Goal: Task Accomplishment & Management: Complete application form

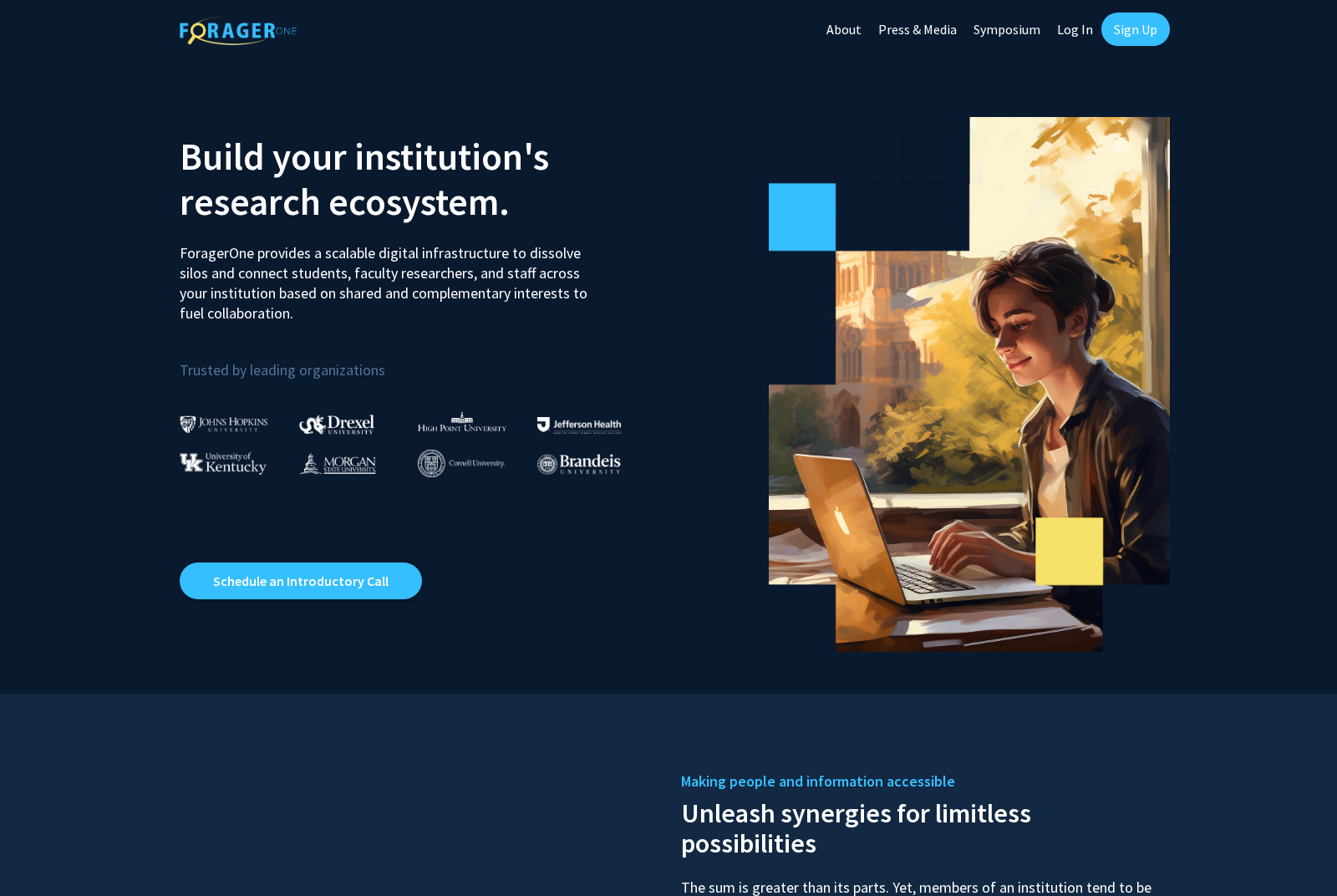
click at [1153, 33] on link "Sign Up" at bounding box center [1136, 29] width 69 height 33
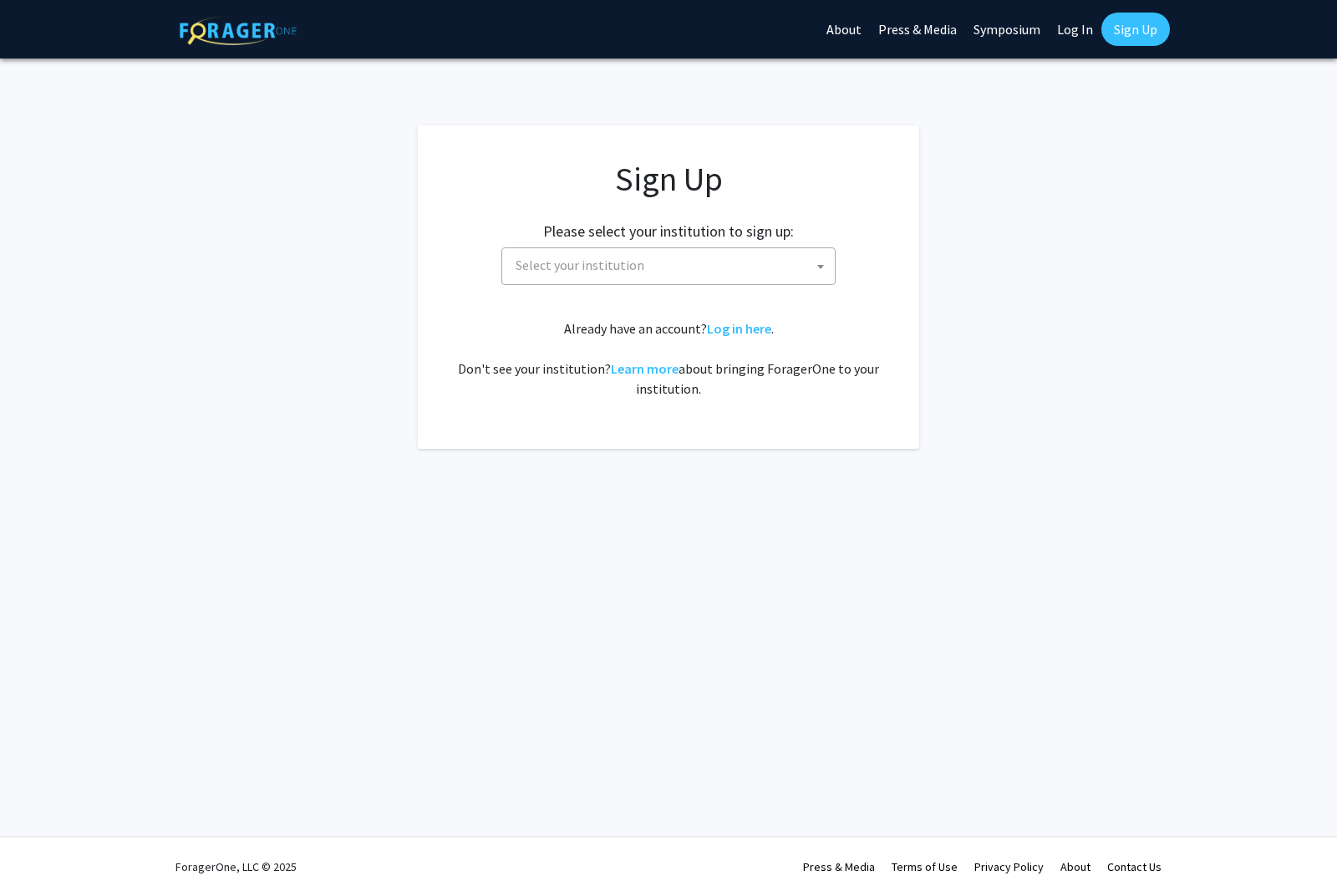
click at [742, 267] on span "Select your institution" at bounding box center [671, 265] width 326 height 34
type input "m"
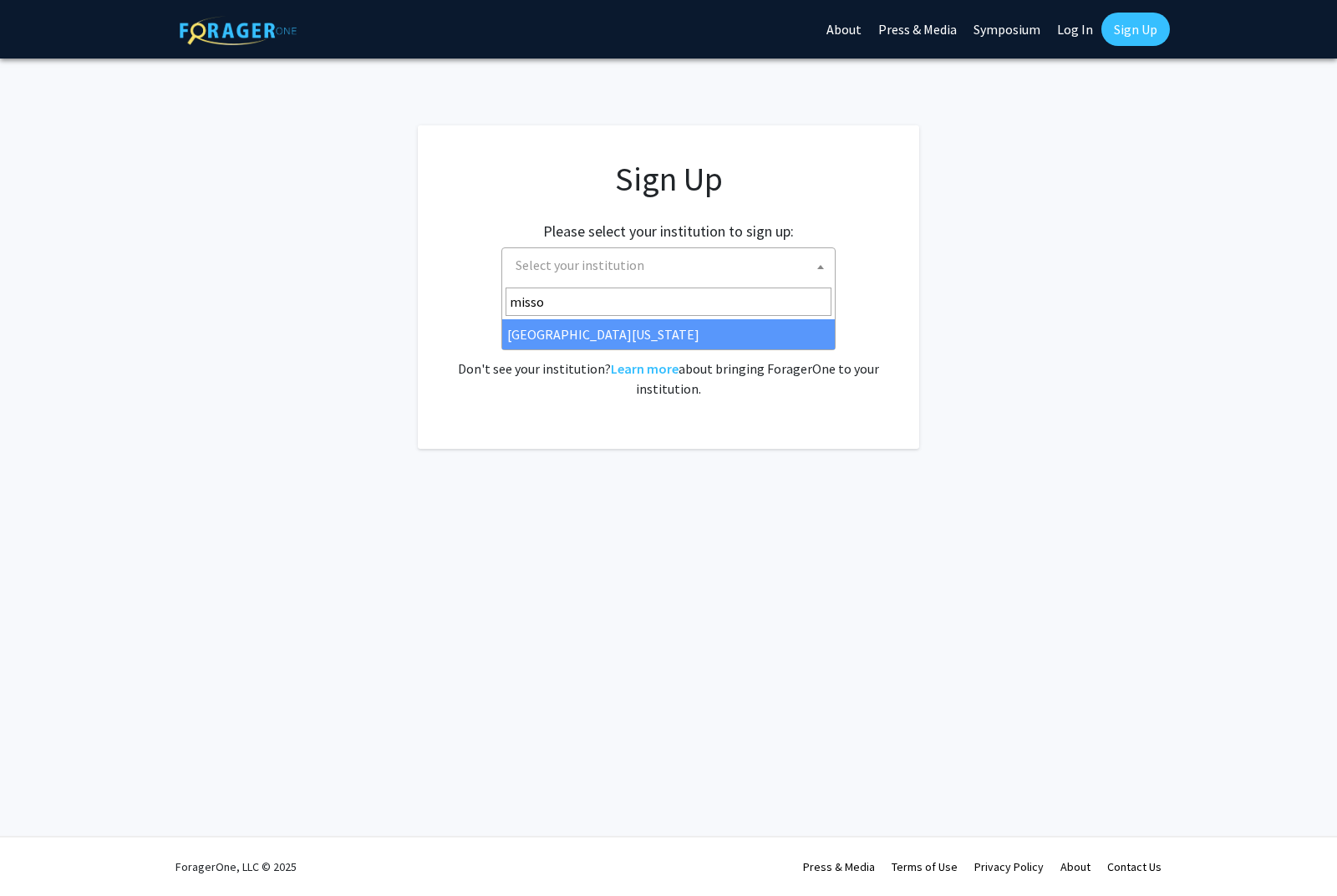
type input "missou"
select select "33"
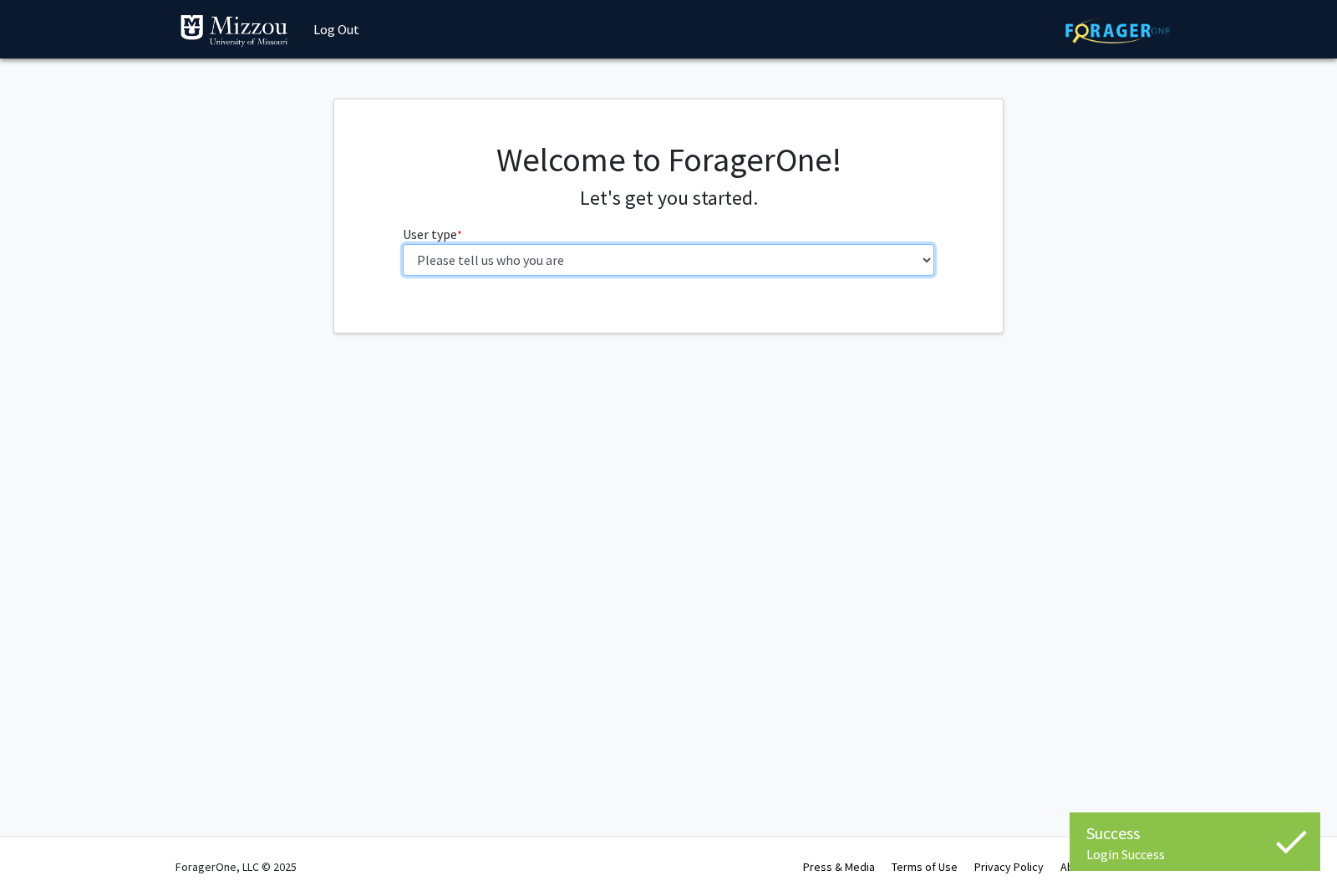
select select "1: undergrad"
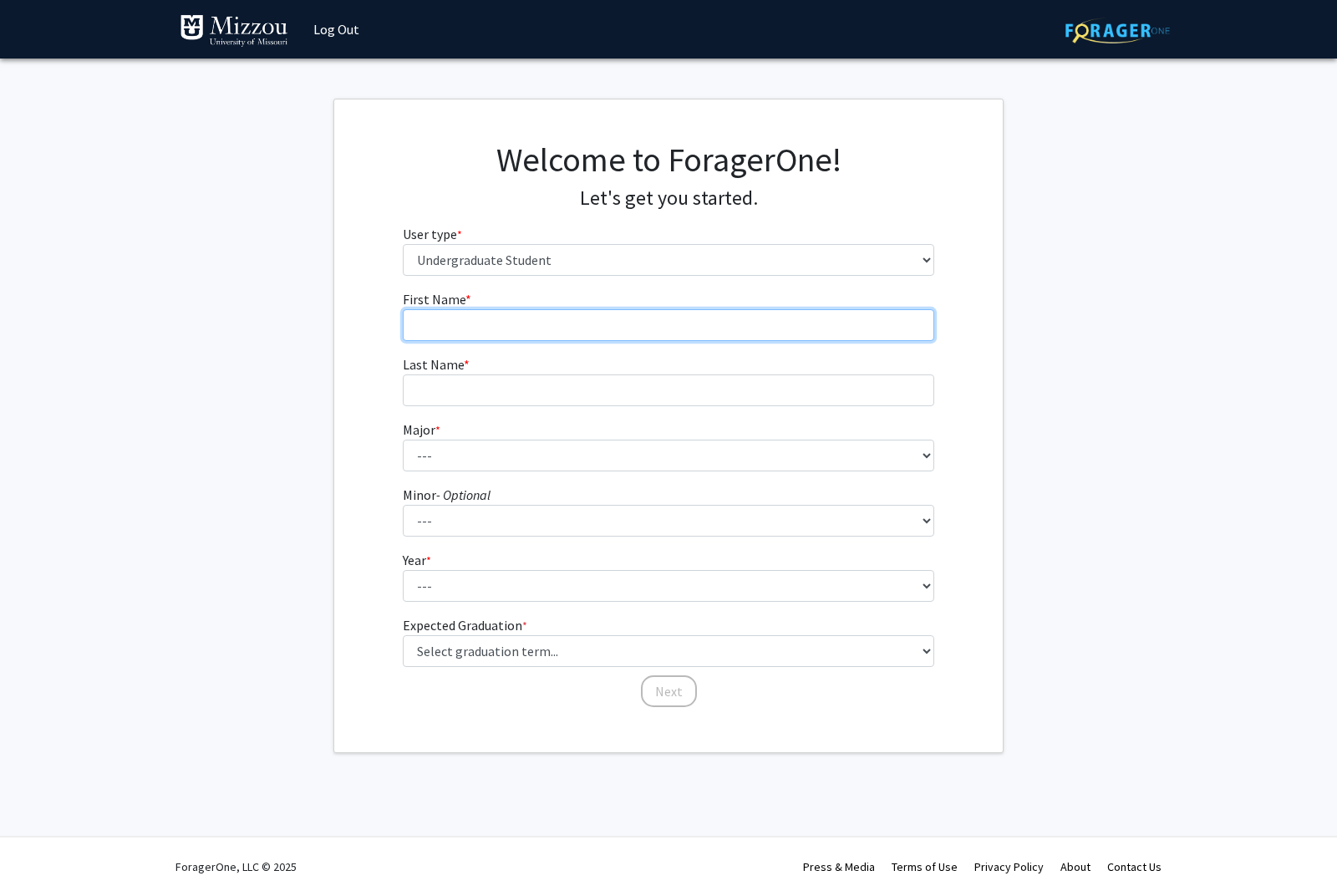
click at [597, 329] on input "First Name * required" at bounding box center [669, 325] width 532 height 31
type input "Chase"
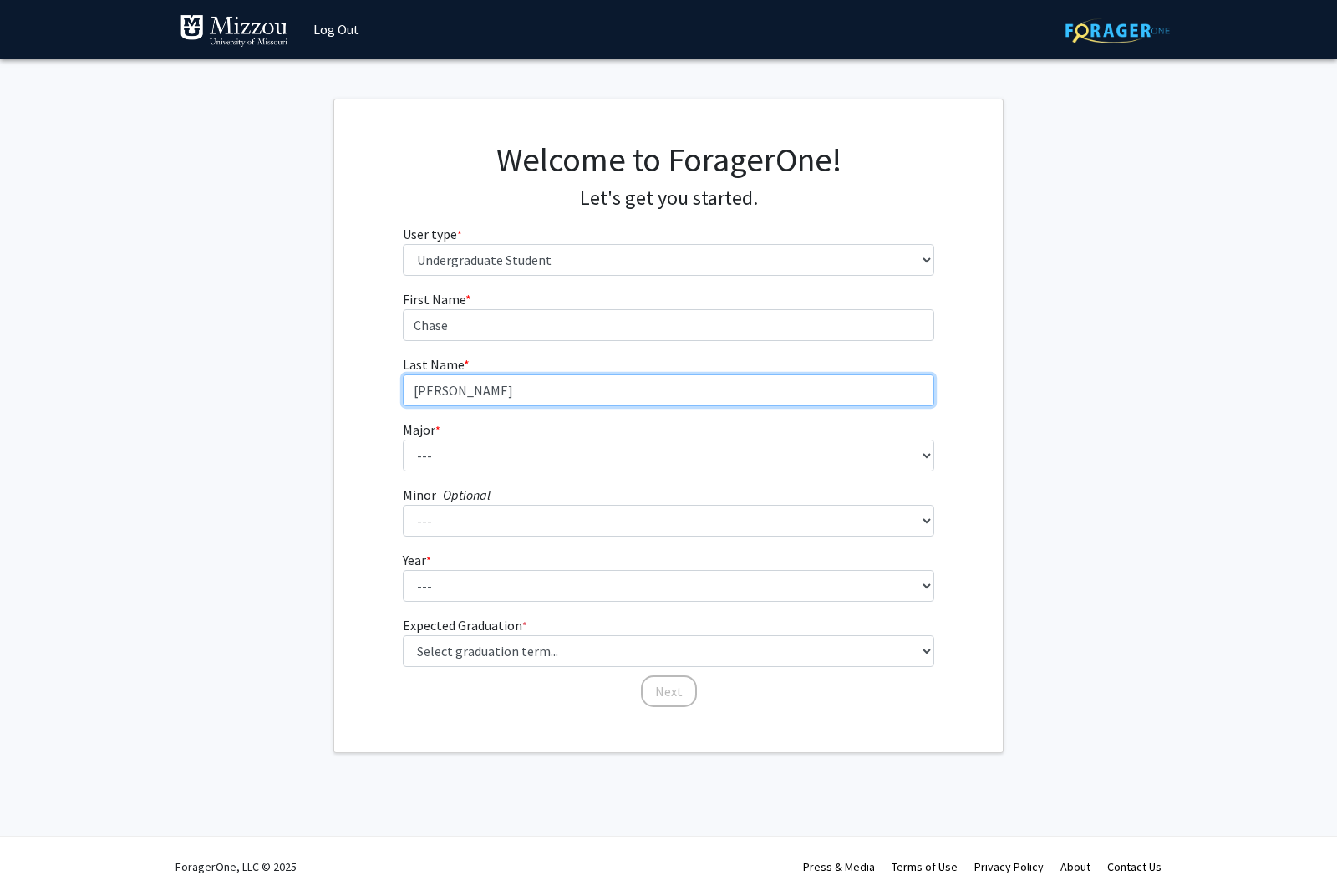
type input "Robinson"
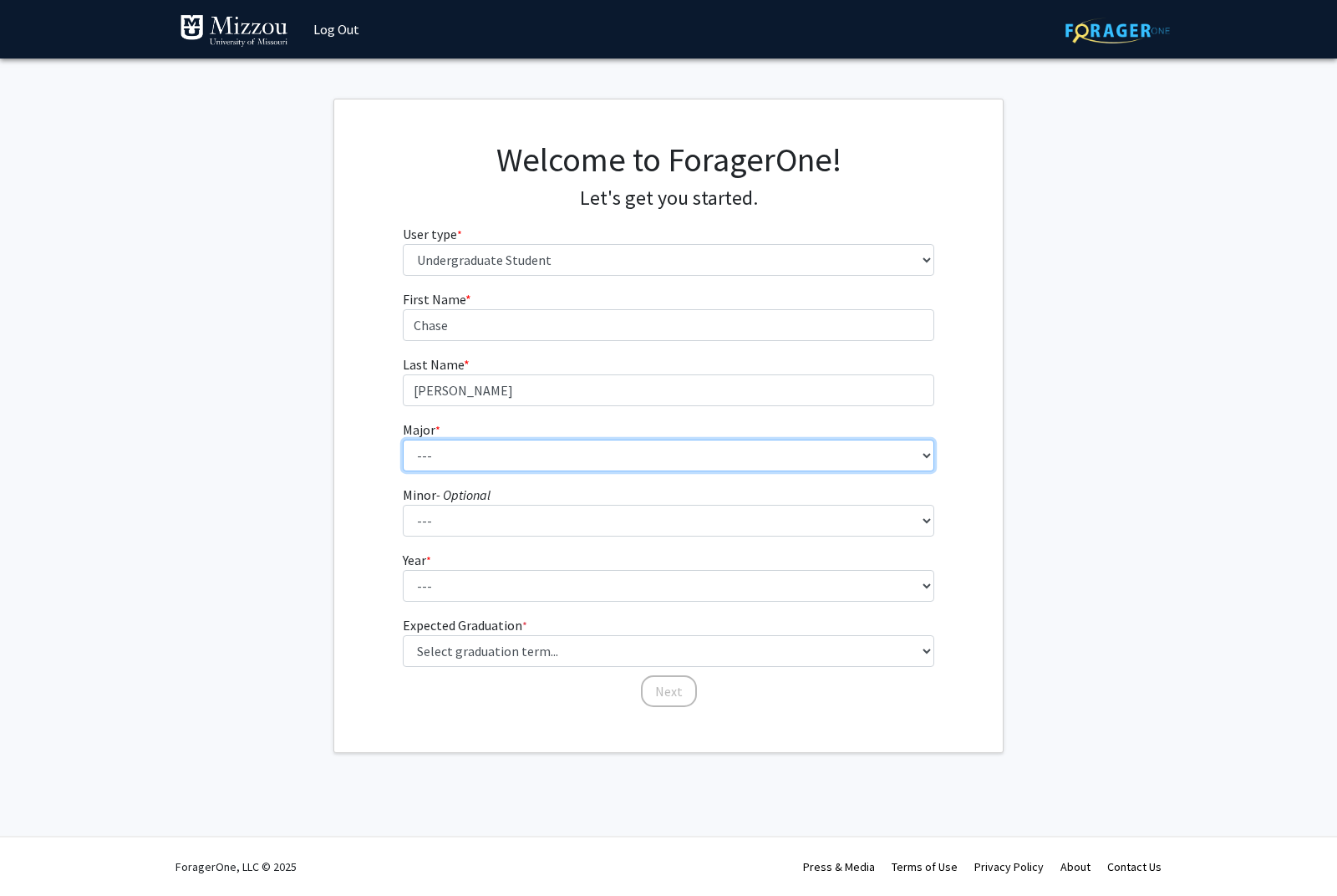
select select "134: 2627"
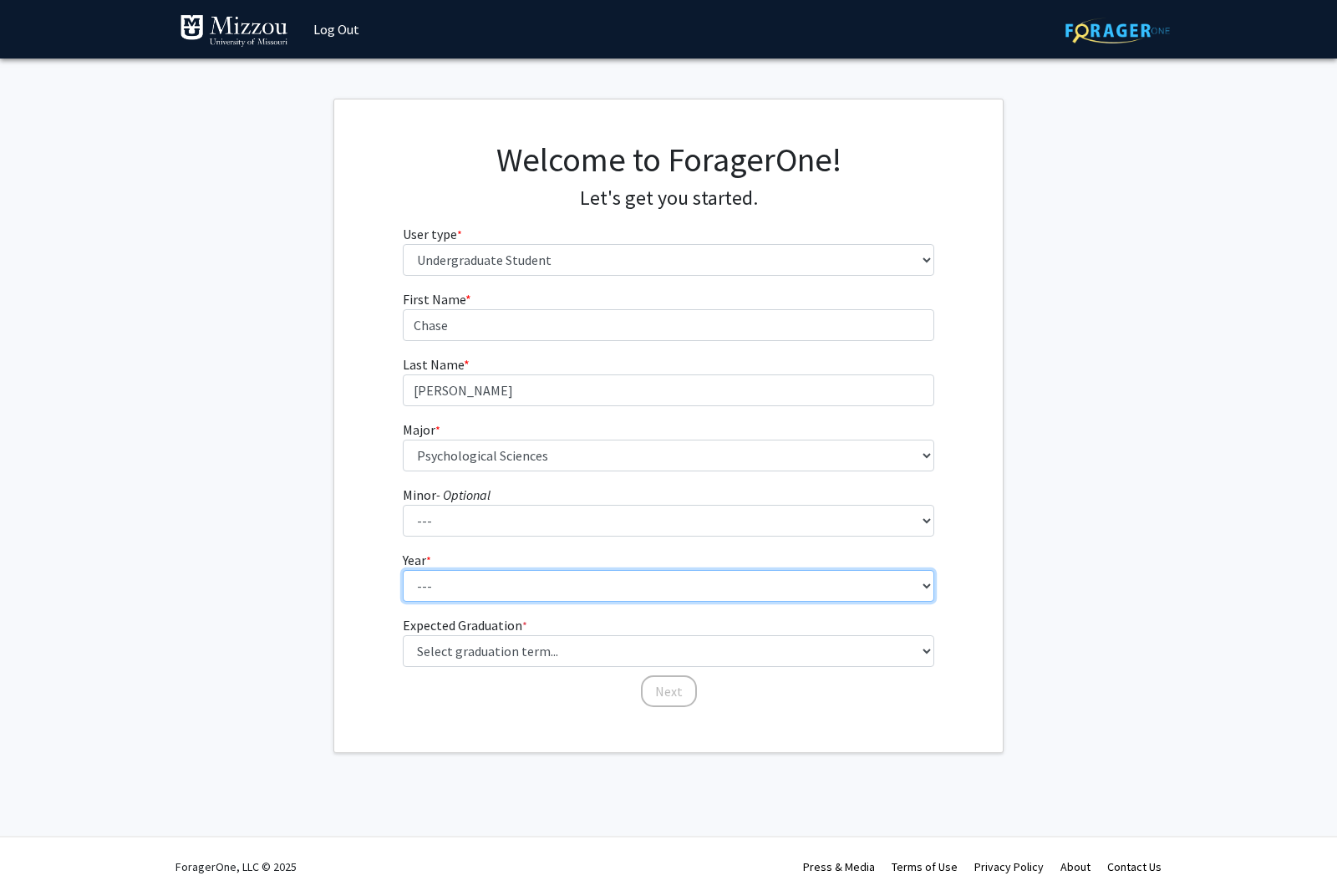
click at [432, 599] on select "--- First-year Sophomore Junior Senior Postbaccalaureate Certificate" at bounding box center [669, 585] width 532 height 31
select select "2: sophomore"
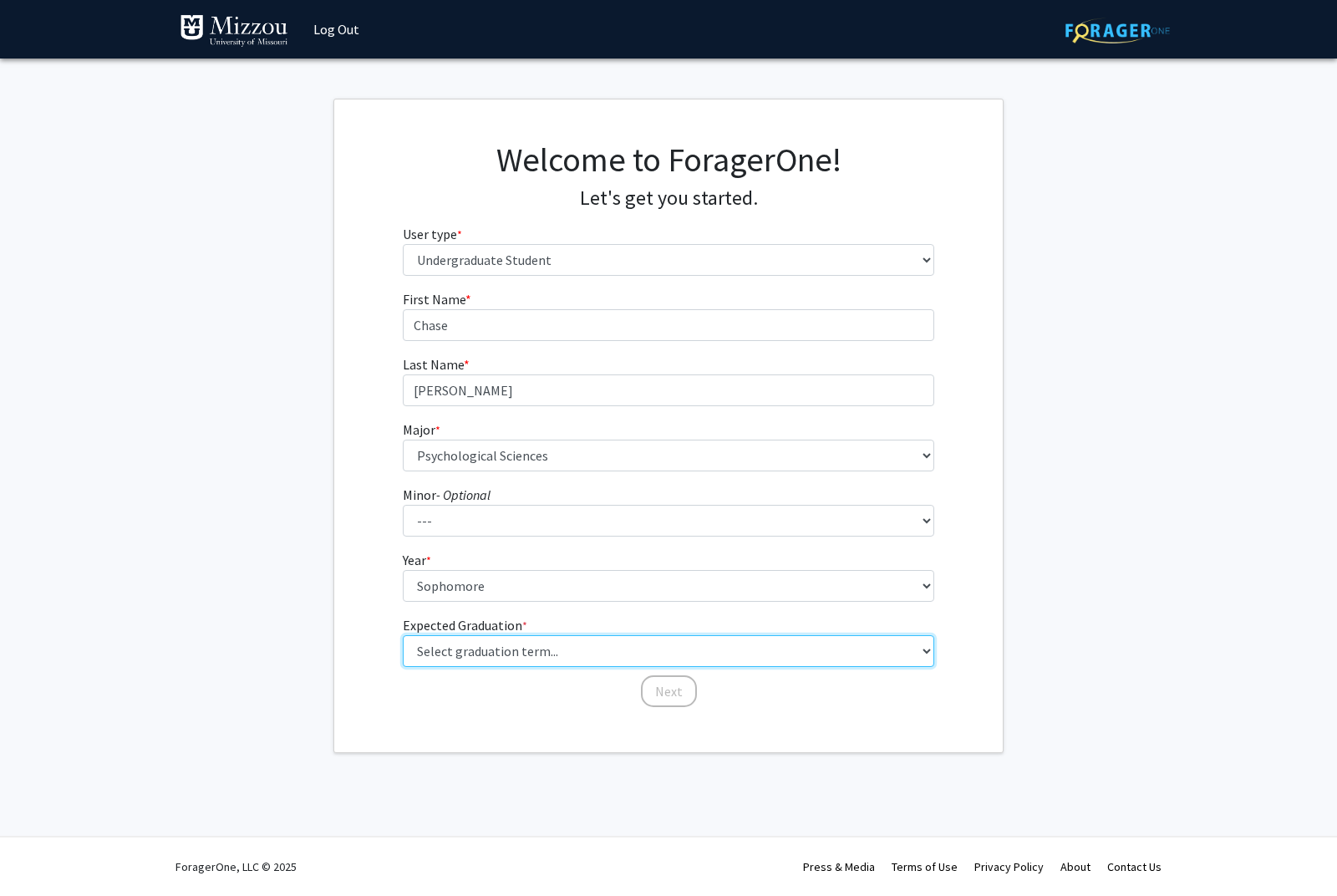
select select "15: fall_2028"
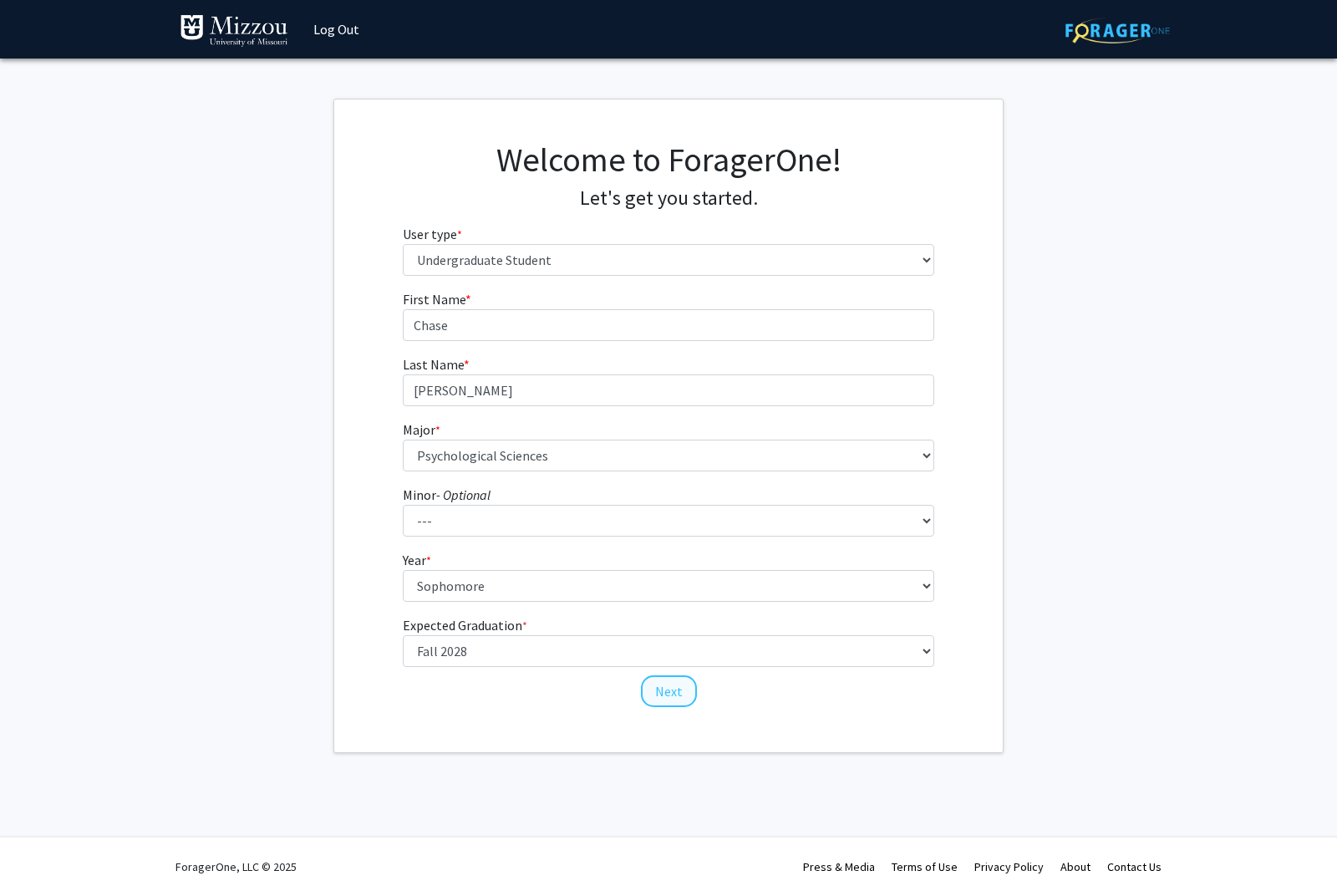
click at [666, 687] on button "Next" at bounding box center [669, 690] width 56 height 31
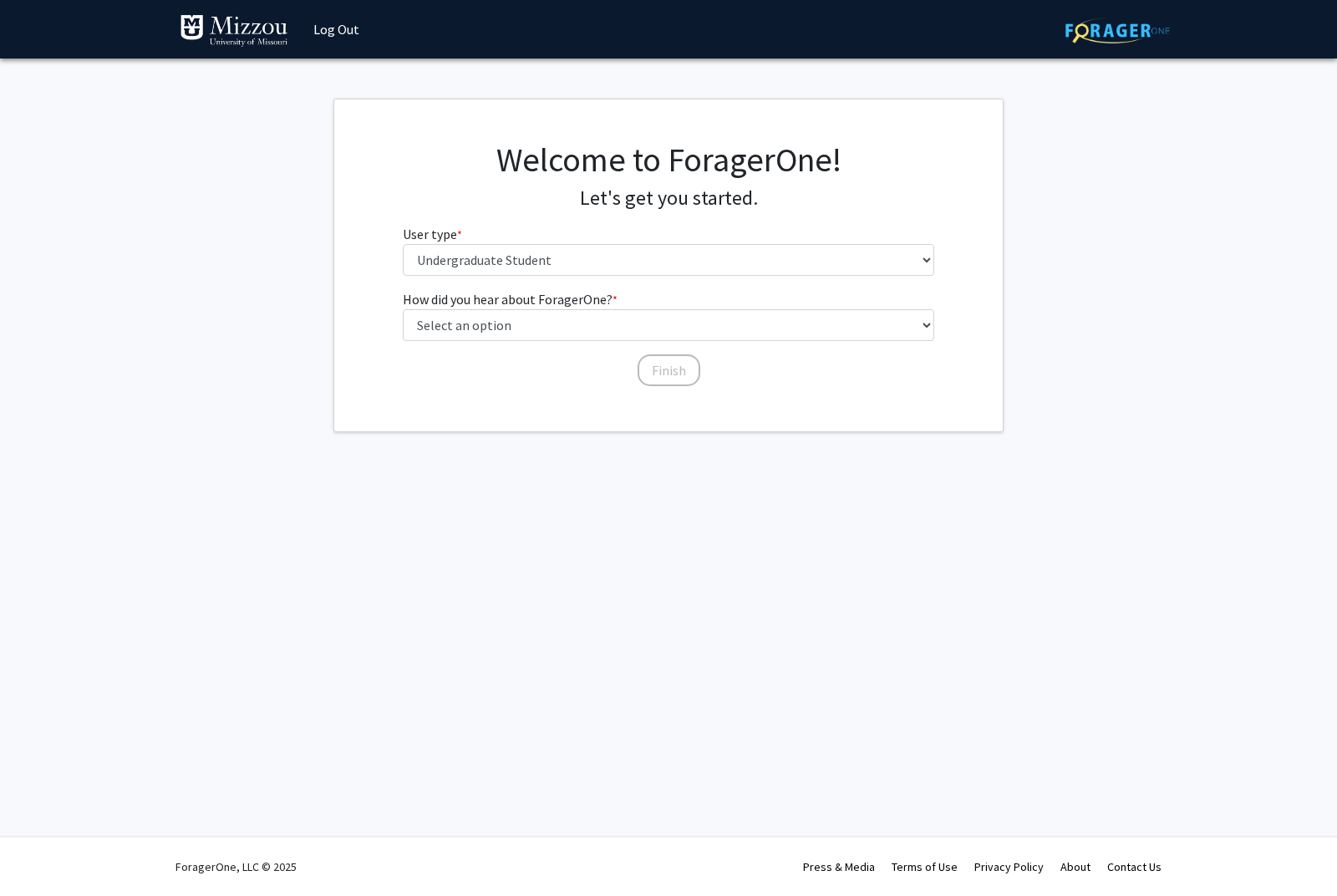
click at [0, 0] on html "Skip navigation Log Out Complete your profile × To continue, you need to make s…" at bounding box center [668, 448] width 1337 height 896
select select "2: faculty_recommendation"
click at [667, 376] on button "Finish" at bounding box center [669, 370] width 63 height 31
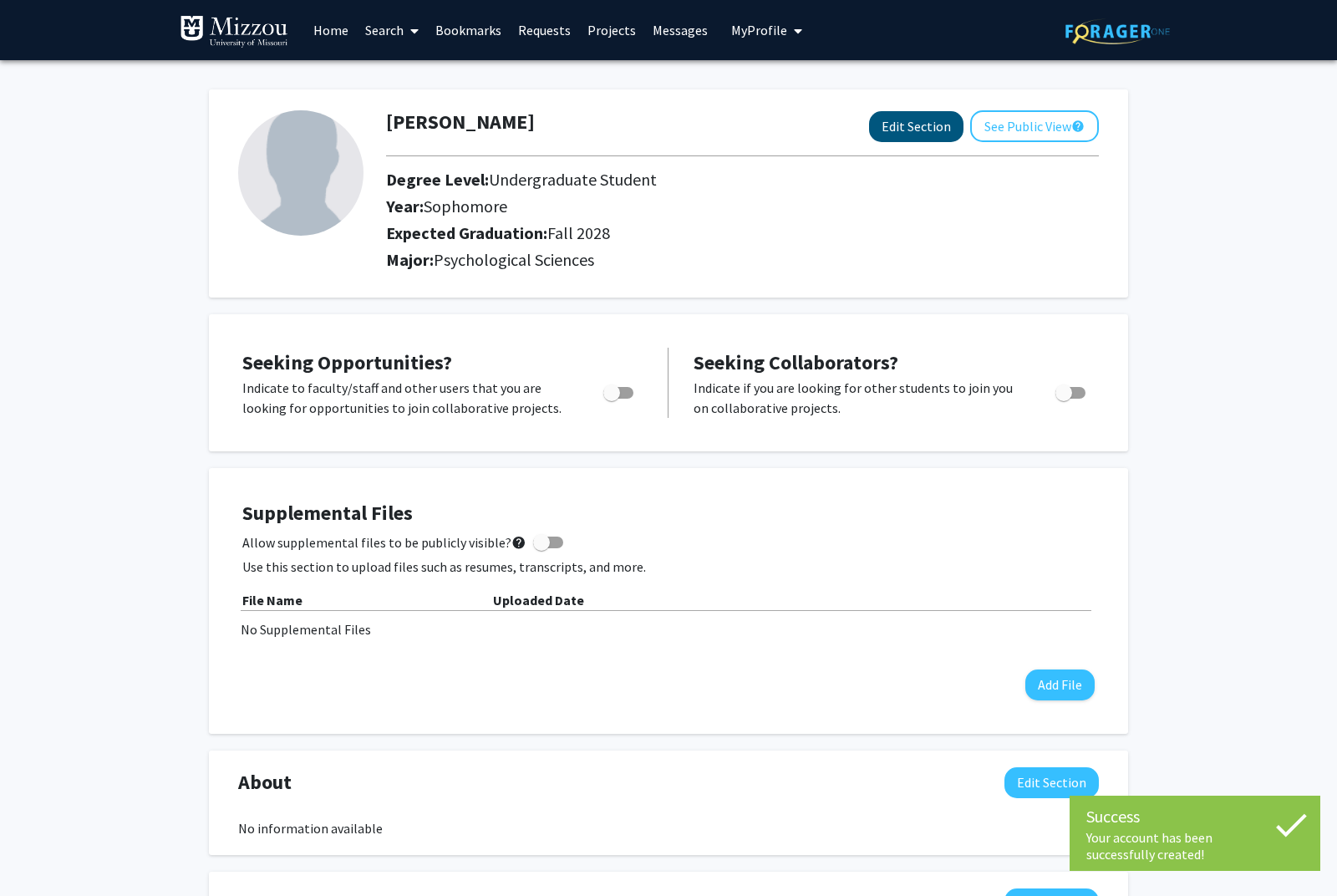
click at [939, 132] on button "Edit Section" at bounding box center [915, 127] width 94 height 31
select select "sophomore"
select select "43: fall_2028"
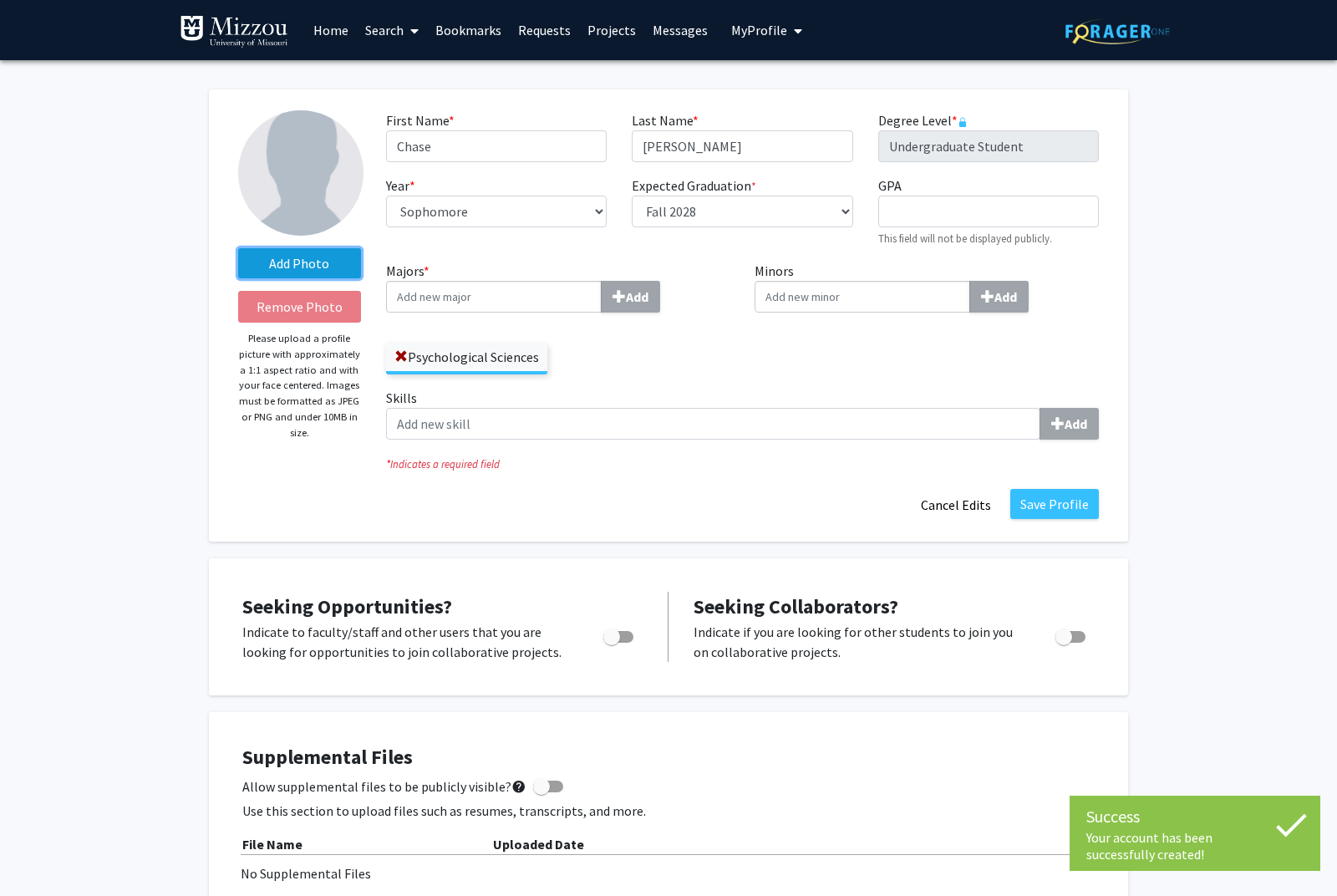
click at [319, 269] on label "Add Photo" at bounding box center [299, 263] width 123 height 30
click at [0, 0] on input "Add Photo" at bounding box center [0, 0] width 0 height 0
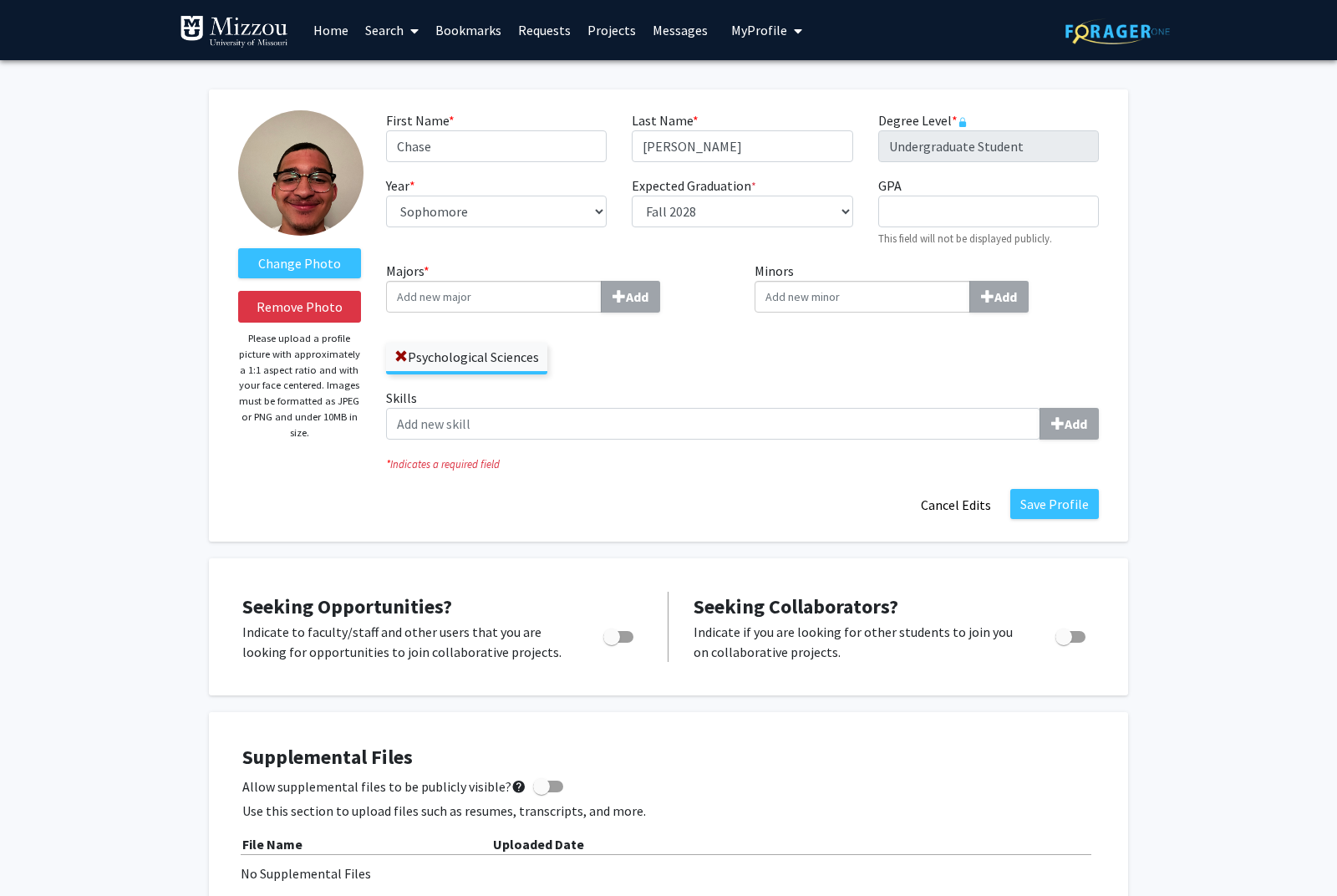
click at [337, 24] on link "Home" at bounding box center [331, 30] width 52 height 59
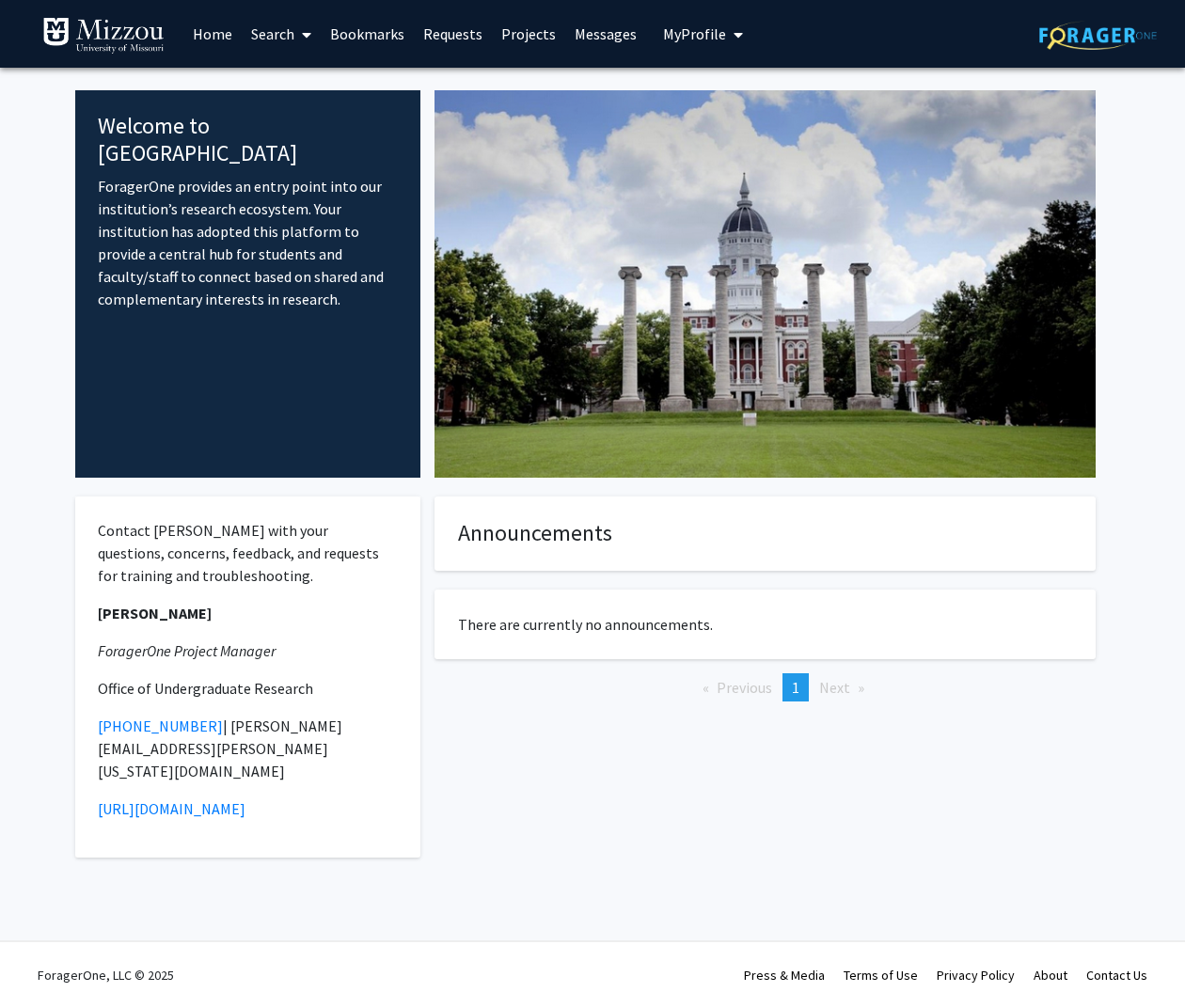
click at [13, 185] on fg-internal-home-page "Welcome to ForagerOne ForagerOne provides an entry point into our institution’s…" at bounding box center [592, 496] width 1185 height 858
